Goal: Information Seeking & Learning: Understand process/instructions

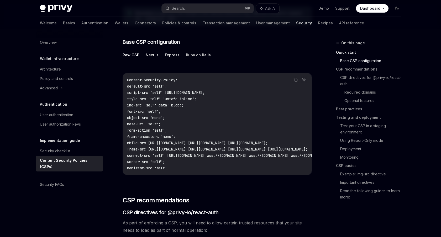
scroll to position [135, 0]
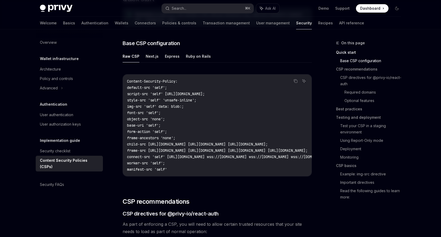
click at [173, 110] on code "Content-Security-Policy: default-src 'self'; script-src 'self' [URL][DOMAIN_NAM…" at bounding box center [281, 125] width 309 height 94
click at [194, 109] on code "Content-Security-Policy: default-src 'self'; script-src 'self' [URL][DOMAIN_NAM…" at bounding box center [281, 125] width 309 height 94
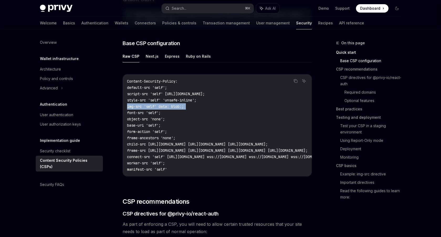
click at [194, 109] on code "Content-Security-Policy: default-src 'self'; script-src 'self' [URL][DOMAIN_NAM…" at bounding box center [281, 125] width 309 height 94
click at [207, 102] on code "Content-Security-Policy: default-src 'self'; script-src 'self' [URL][DOMAIN_NAM…" at bounding box center [281, 125] width 309 height 94
click at [290, 79] on code "Content-Security-Policy: default-src 'self'; script-src 'self' [URL][DOMAIN_NAM…" at bounding box center [281, 125] width 309 height 94
click at [297, 80] on icon "Copy the contents from the code block" at bounding box center [295, 81] width 4 height 4
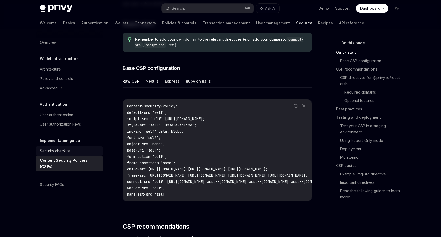
click at [89, 154] on div "Security checklist" at bounding box center [70, 151] width 60 height 6
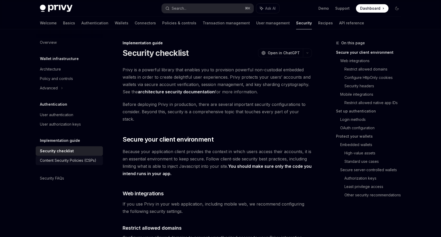
click at [84, 160] on div "Content Security Policies (CSPs)" at bounding box center [68, 160] width 56 height 6
type textarea "*"
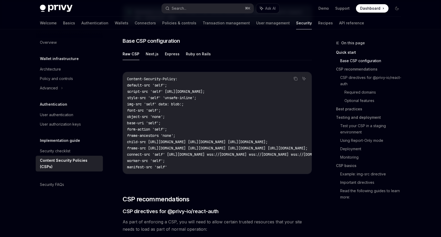
scroll to position [132, 0]
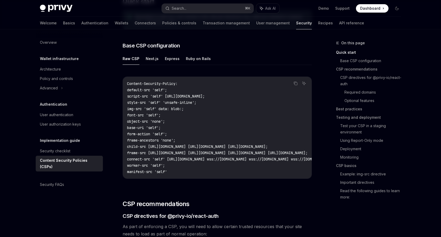
click at [186, 164] on code "Content-Security-Policy: default-src 'self'; script-src 'self' [URL][DOMAIN_NAM…" at bounding box center [281, 128] width 309 height 94
click at [297, 83] on icon "Copy the contents from the code block" at bounding box center [296, 84] width 3 height 3
click at [61, 146] on link "Security checklist" at bounding box center [69, 150] width 67 height 9
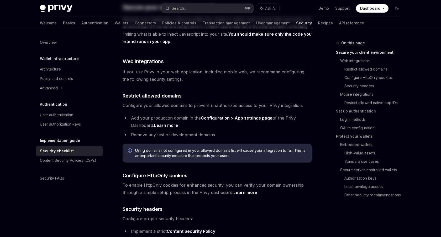
click at [61, 148] on link "Security checklist" at bounding box center [69, 150] width 67 height 9
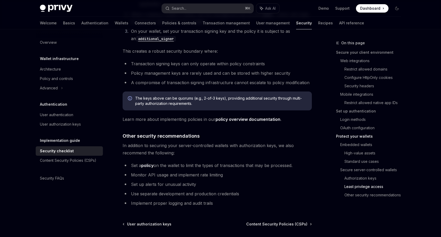
scroll to position [1187, 0]
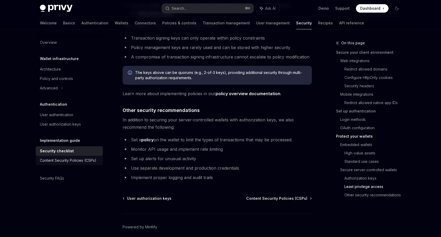
click at [85, 159] on div "Content Security Policies (CSPs)" at bounding box center [68, 160] width 56 height 6
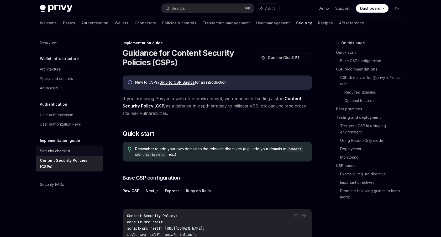
type textarea "*"
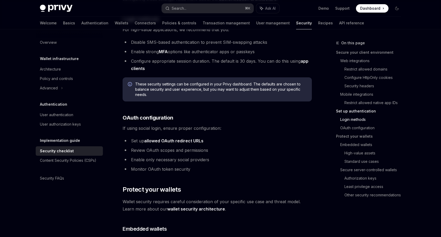
scroll to position [482, 0]
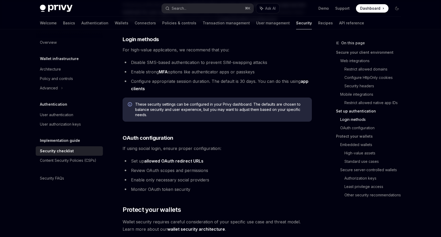
click at [177, 158] on ul "Set up allowed OAuth redirect URLs Review OAuth scopes and permissions Enable o…" at bounding box center [217, 175] width 189 height 36
click at [185, 158] on ul "Set up allowed OAuth redirect URLs Review OAuth scopes and permissions Enable o…" at bounding box center [217, 175] width 189 height 36
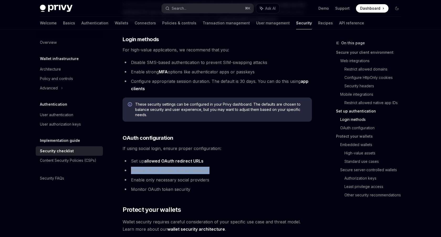
click at [185, 158] on ul "Set up allowed OAuth redirect URLs Review OAuth scopes and permissions Enable o…" at bounding box center [217, 175] width 189 height 36
click at [188, 158] on link "allowed OAuth redirect URLs" at bounding box center [173, 161] width 59 height 6
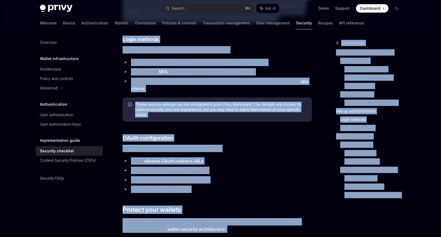
scroll to position [256, 0]
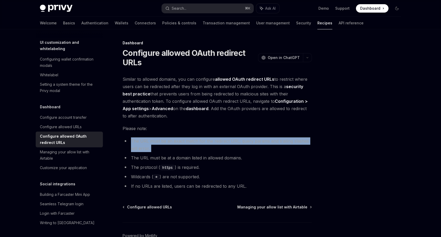
click at [188, 151] on li "The URL must be an exact match for the redirect URL; query params and trailing …" at bounding box center [217, 144] width 189 height 15
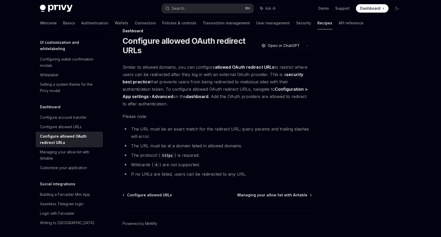
click at [181, 165] on li "Wildcards ( * ) are not supported." at bounding box center [217, 164] width 189 height 7
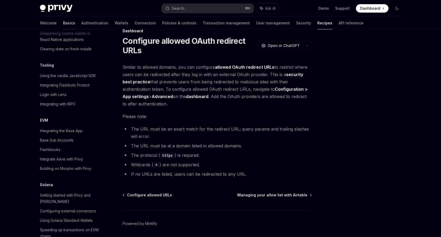
type textarea "*"
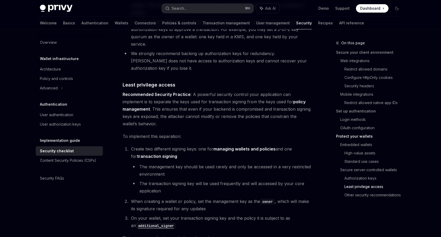
scroll to position [1079, 0]
